Goal: Task Accomplishment & Management: Manage account settings

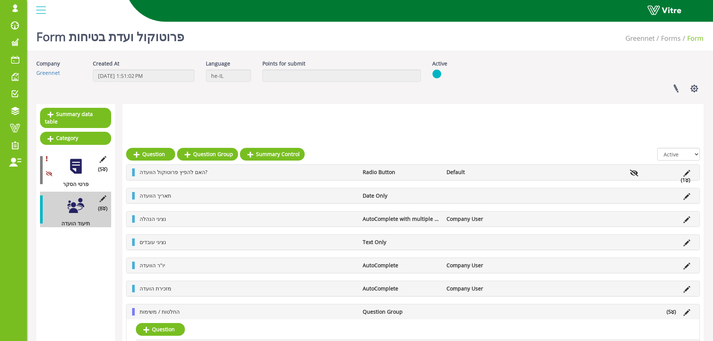
scroll to position [112, 0]
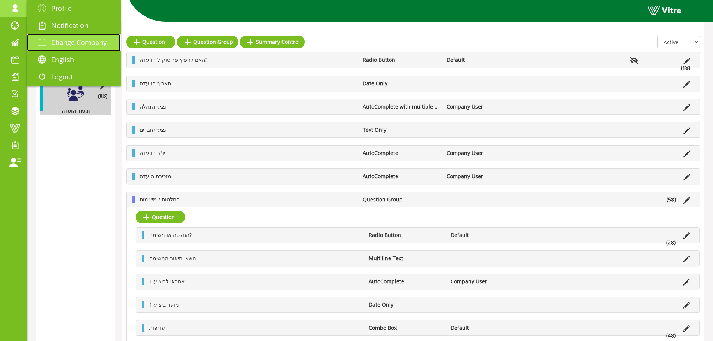
click at [59, 41] on span "Change Company" at bounding box center [78, 42] width 55 height 9
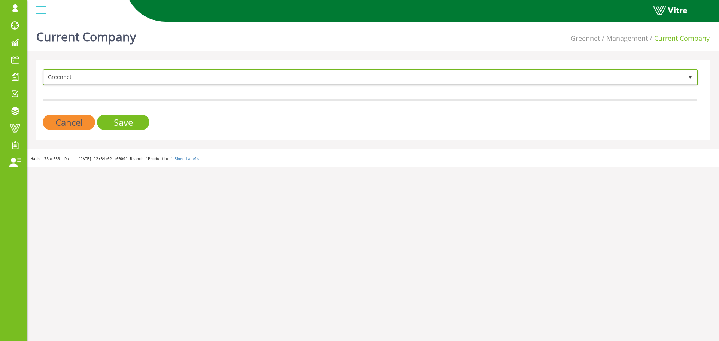
click at [137, 80] on span "Greennet" at bounding box center [364, 76] width 640 height 13
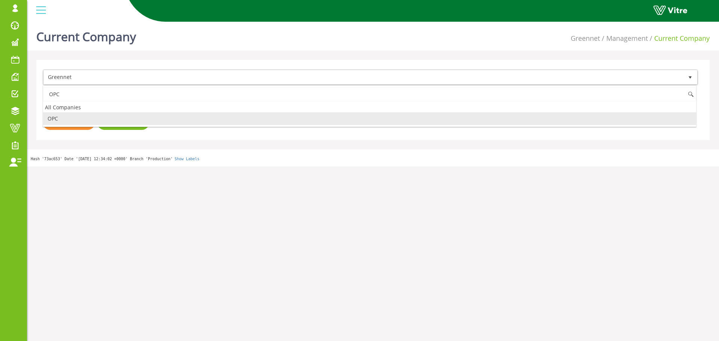
click at [51, 120] on li "OPC" at bounding box center [369, 118] width 653 height 13
type input "OPC"
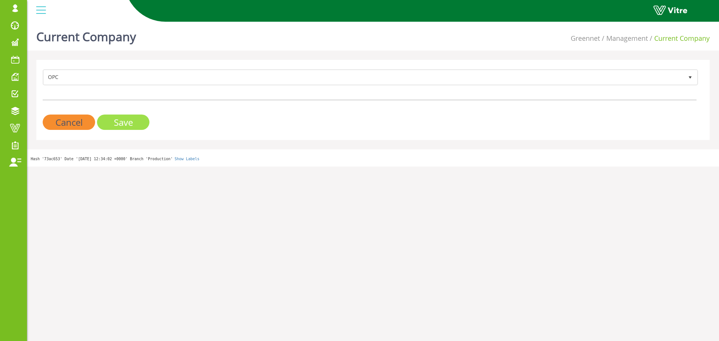
click at [116, 124] on input "Save" at bounding box center [123, 122] width 52 height 15
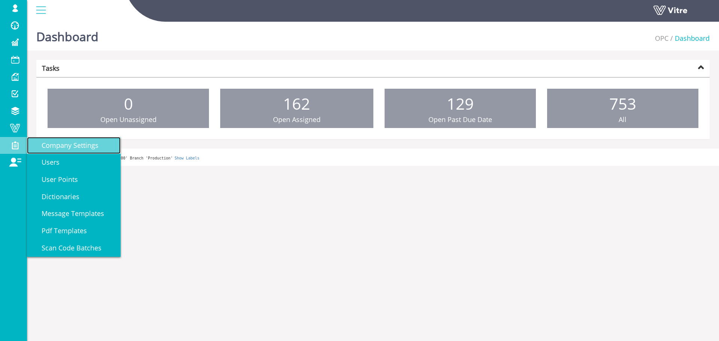
click at [79, 147] on span "Company Settings" at bounding box center [66, 145] width 66 height 9
